Goal: Find specific page/section: Find specific page/section

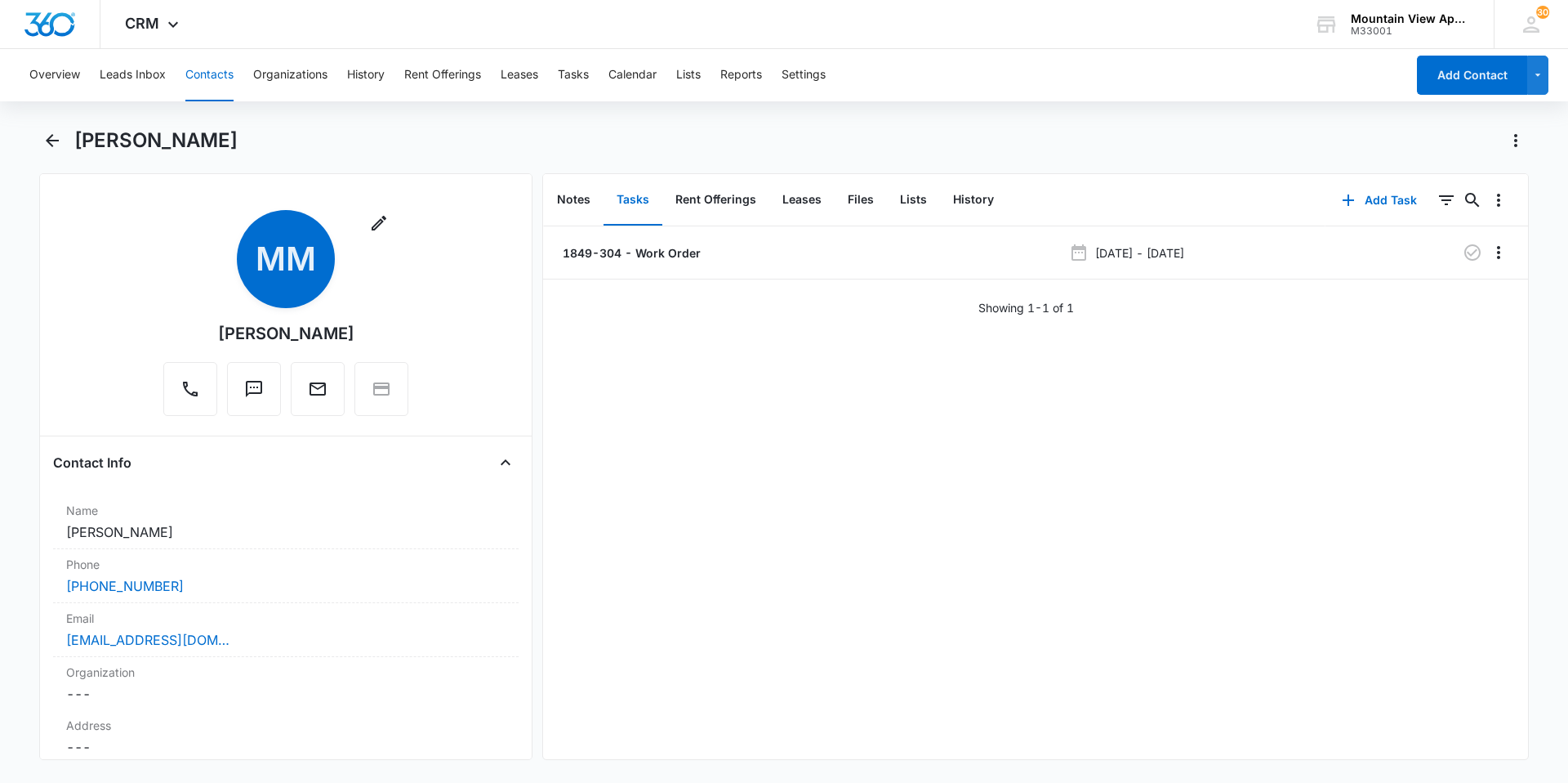
scroll to position [1389, 0]
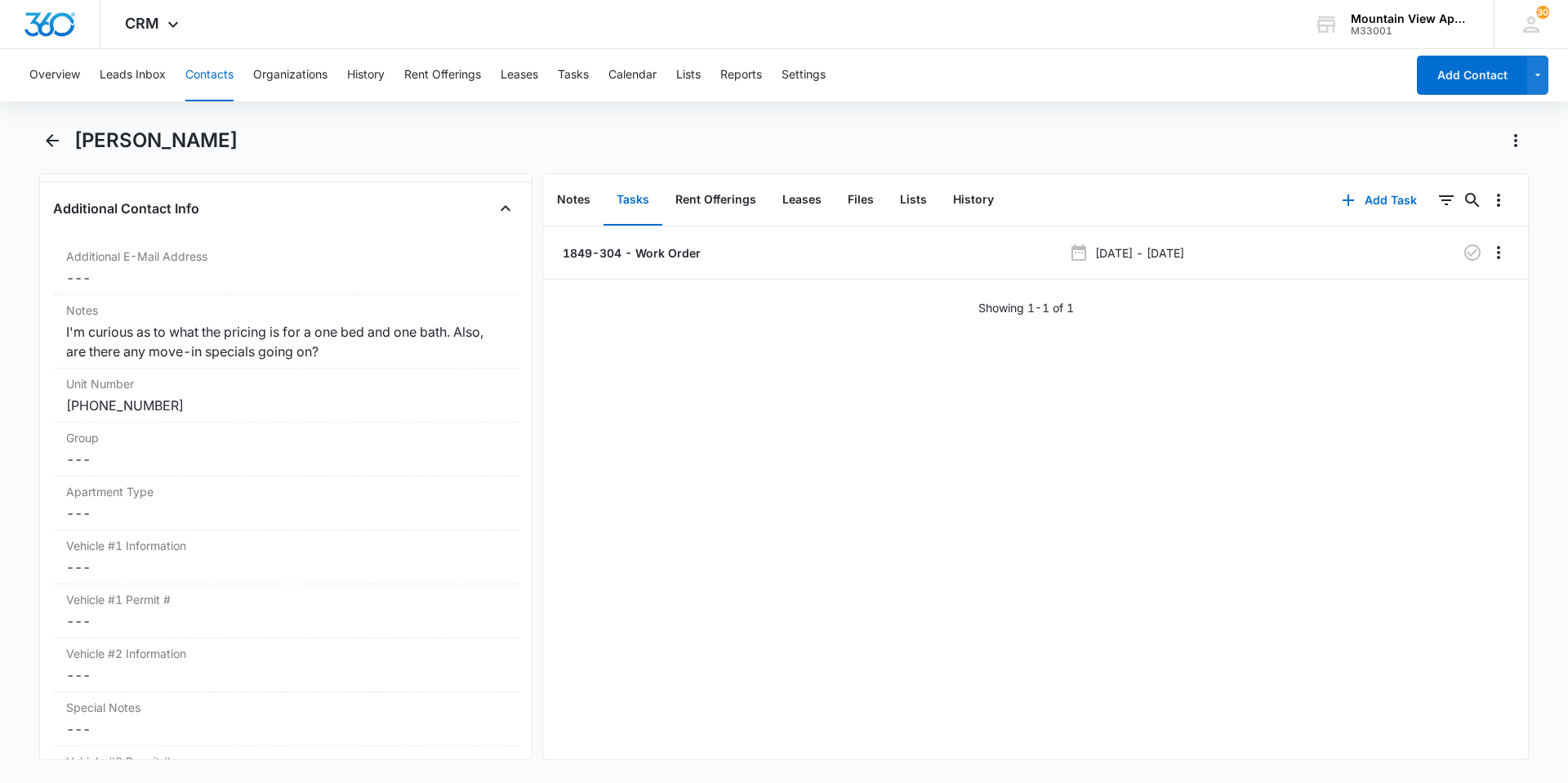
click at [222, 85] on button "Contacts" at bounding box center [209, 75] width 48 height 52
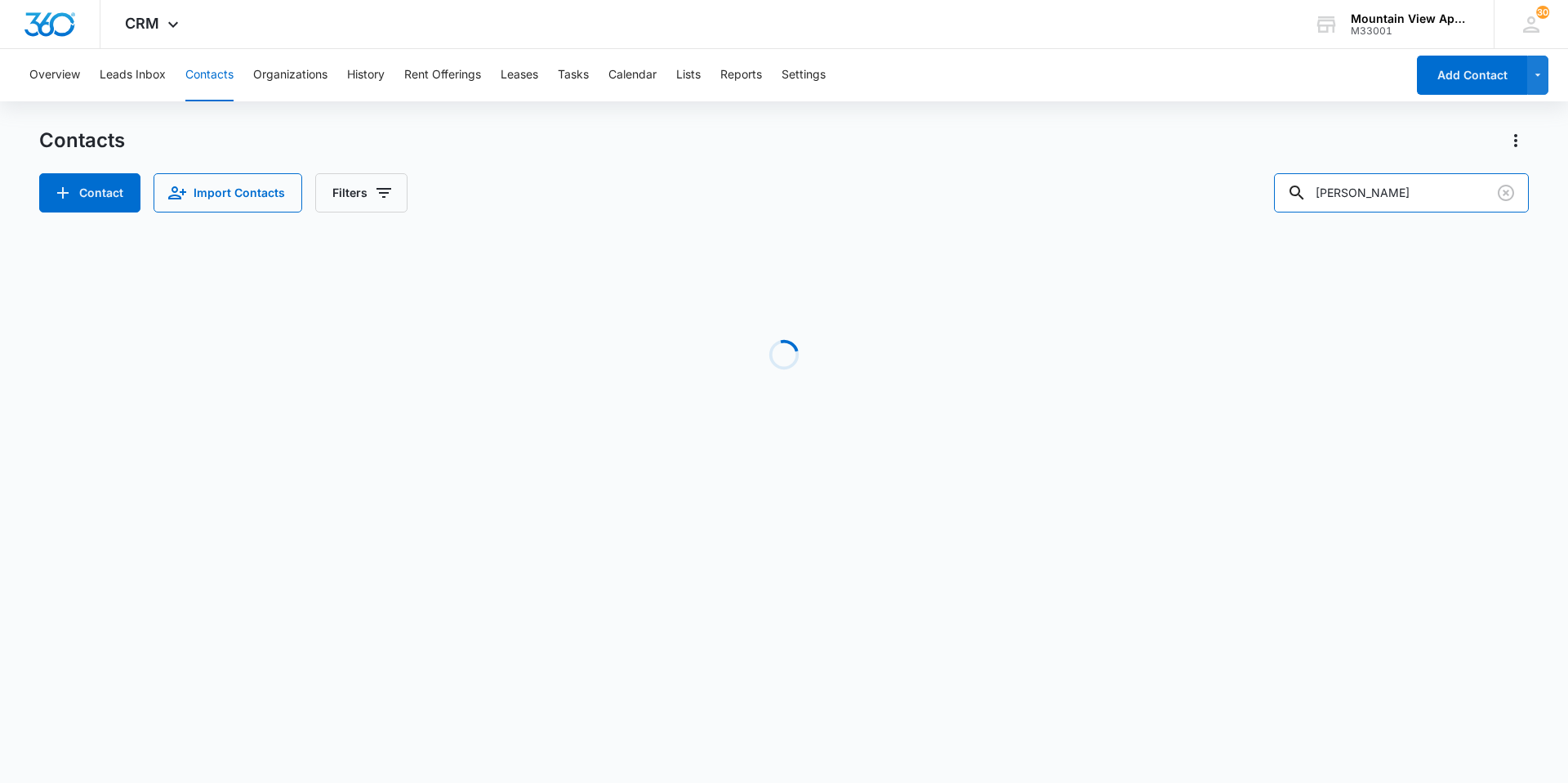
click at [1227, 196] on div "Contact Import Contacts Filters Enrique" at bounding box center [784, 192] width 1489 height 39
type input "powell"
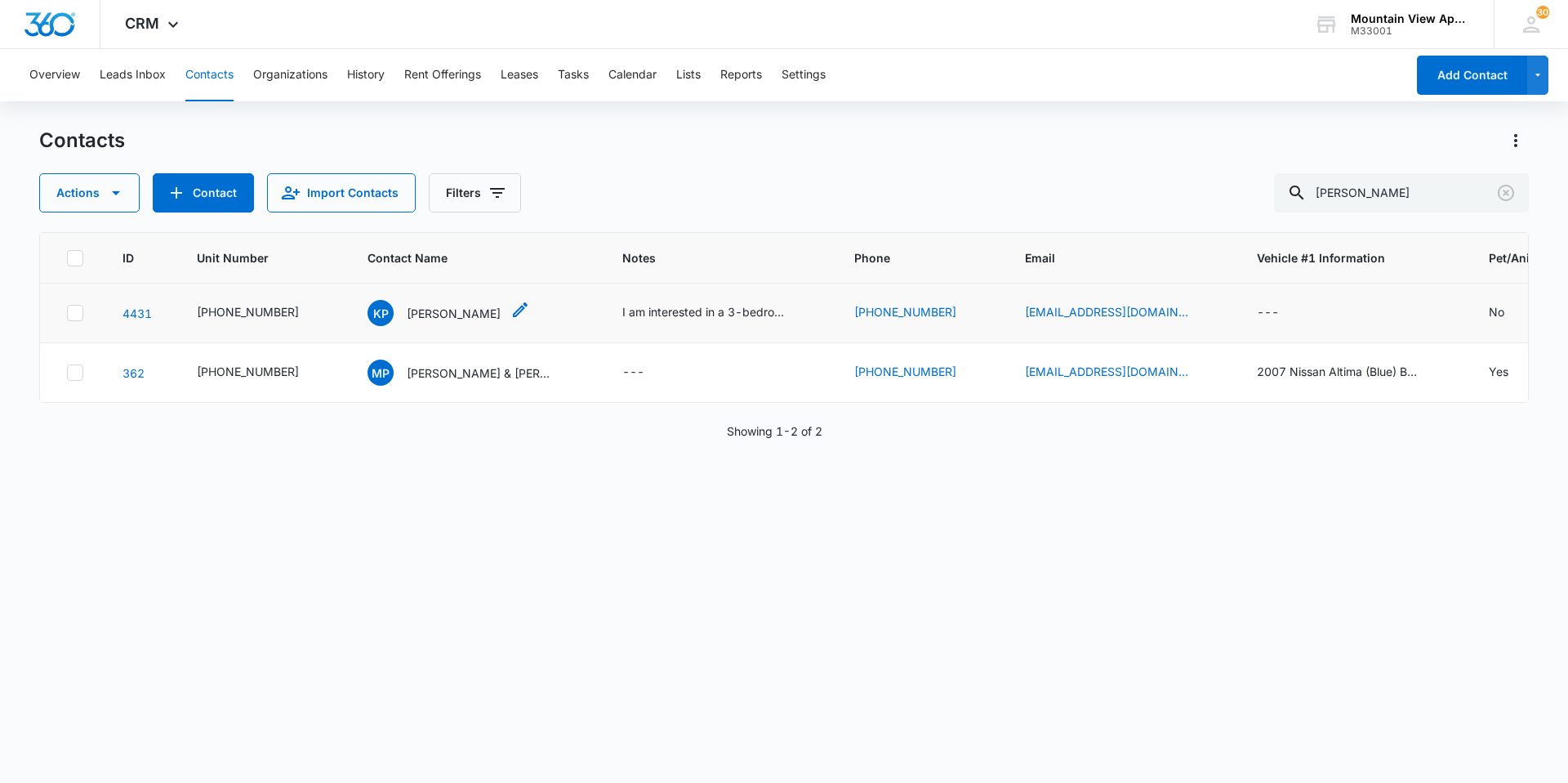
click at [436, 316] on p "Korena Powell" at bounding box center [453, 313] width 94 height 17
